Goal: Transaction & Acquisition: Purchase product/service

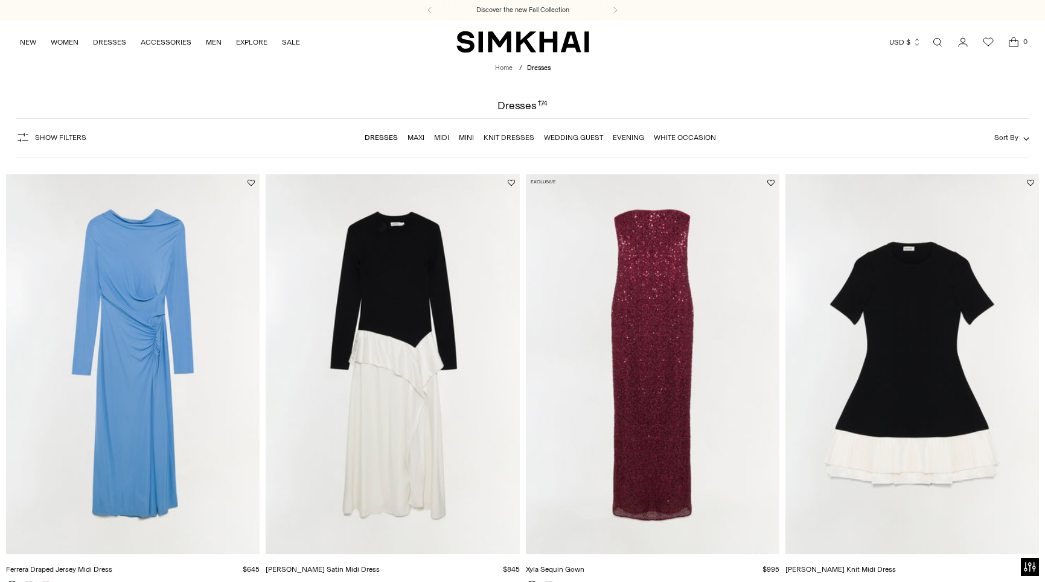
scroll to position [448, 0]
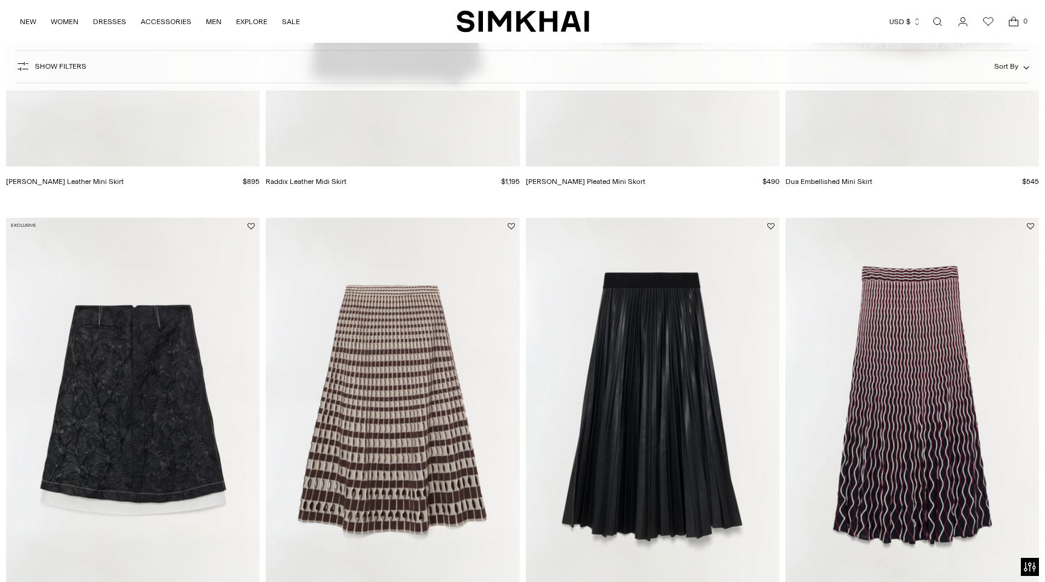
scroll to position [401, 0]
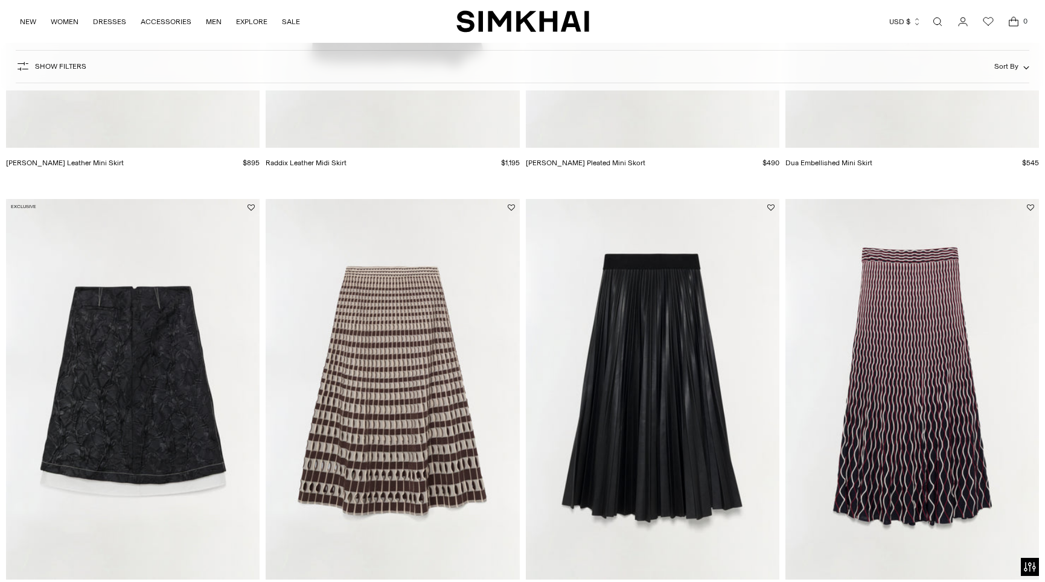
click at [0, 0] on img "Vionna Jacquard Midi Skirt" at bounding box center [0, 0] width 0 height 0
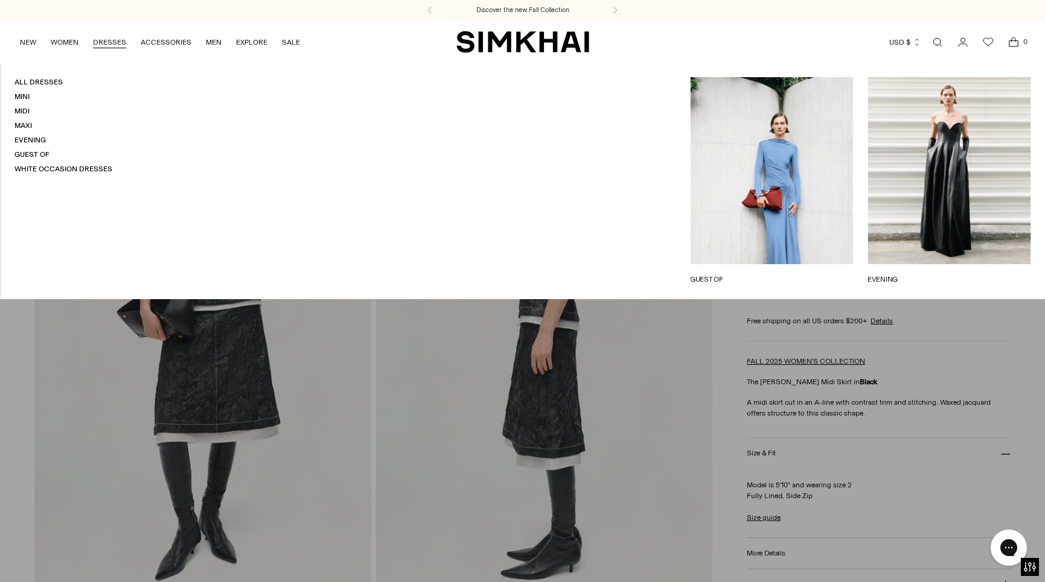
click at [106, 42] on link "DRESSES" at bounding box center [109, 42] width 33 height 27
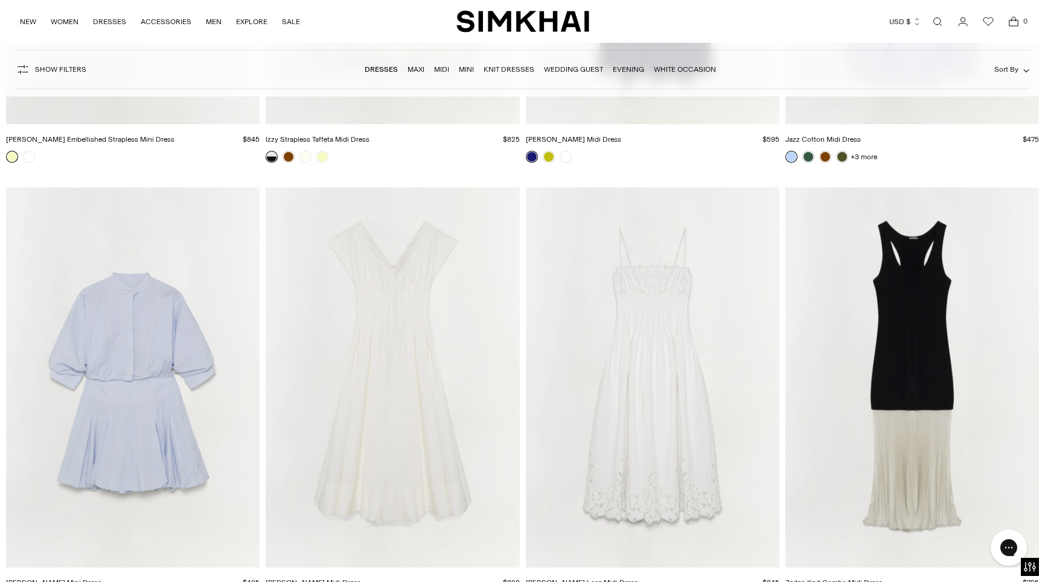
scroll to position [7939, 0]
